Goal: Navigation & Orientation: Go to known website

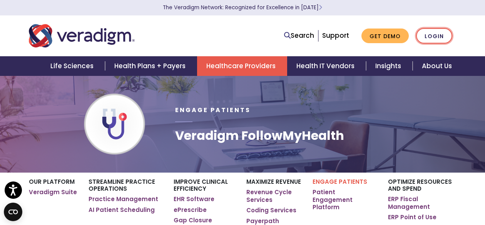
click at [436, 37] on link "Login" at bounding box center [434, 36] width 36 height 16
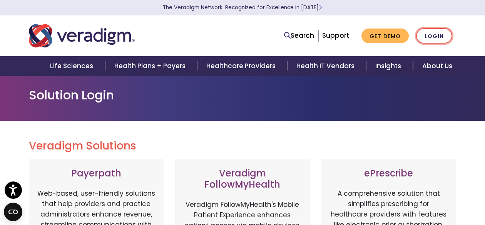
click at [435, 40] on link "Login" at bounding box center [434, 36] width 36 height 16
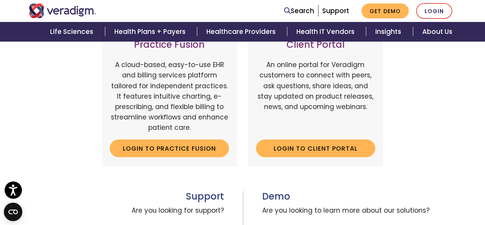
scroll to position [309, 0]
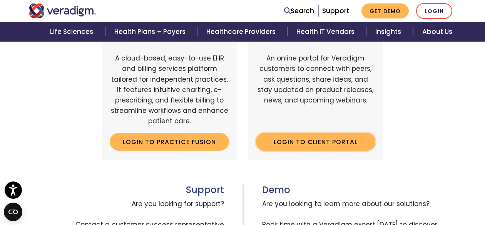
click at [326, 140] on link "Login to Client Portal" at bounding box center [315, 142] width 119 height 18
